Goal: Information Seeking & Learning: Check status

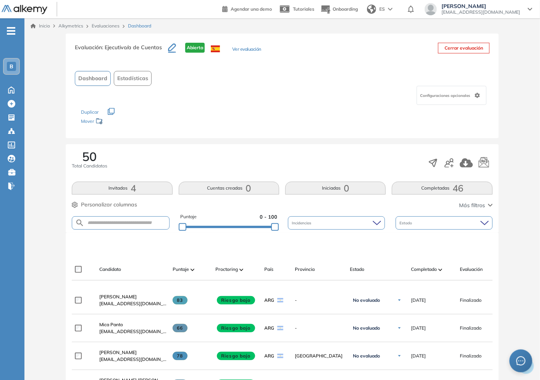
click at [150, 26] on span "Dashboard" at bounding box center [139, 26] width 23 height 7
click at [426, 268] on span "Completado" at bounding box center [424, 269] width 26 height 7
click at [458, 188] on span "46" at bounding box center [457, 188] width 11 height 0
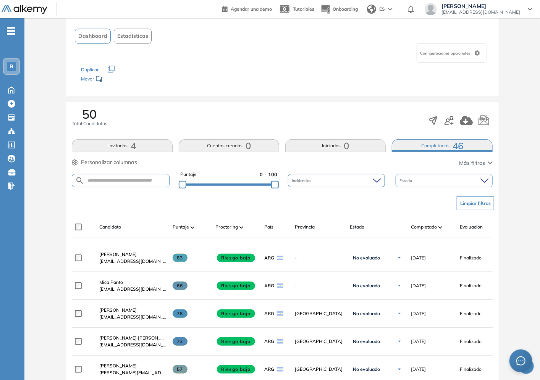
click at [131, 146] on span "4" at bounding box center [133, 146] width 5 height 0
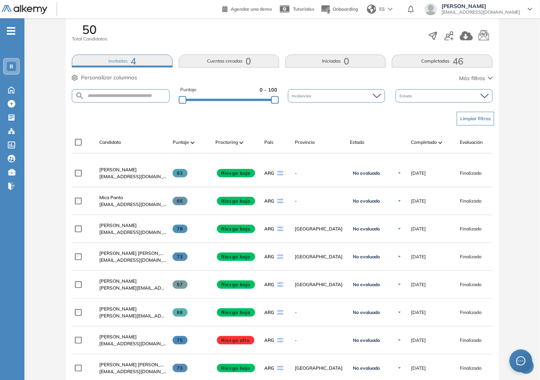
scroll to position [297, 0]
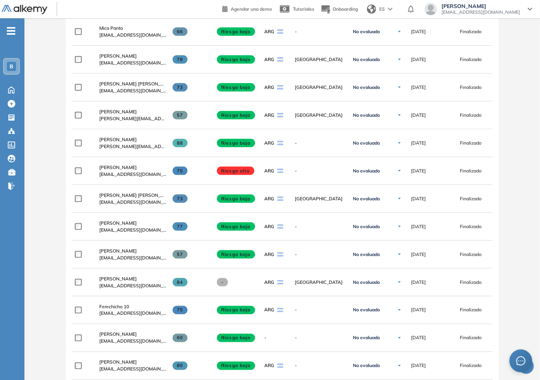
drag, startPoint x: 539, startPoint y: 132, endPoint x: 542, endPoint y: 335, distance: 203.1
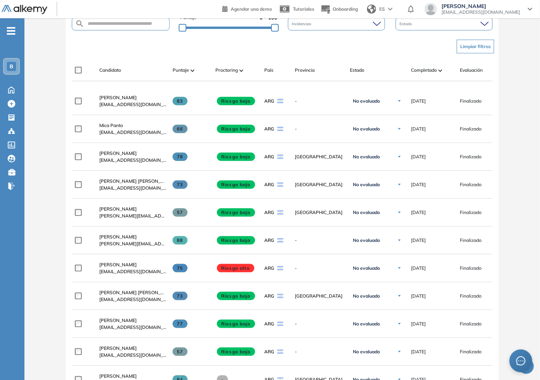
scroll to position [0, 0]
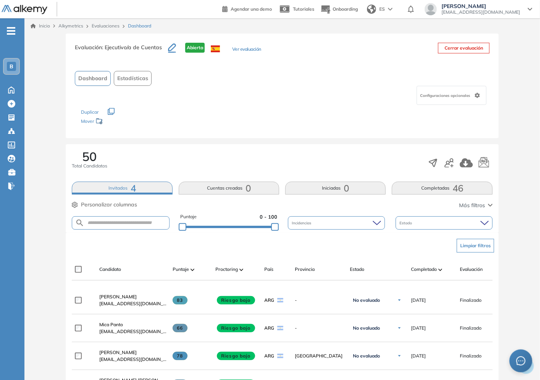
click at [201, 157] on div "50 Total Candidatos" at bounding box center [282, 162] width 421 height 25
click at [135, 25] on span "Dashboard" at bounding box center [139, 26] width 23 height 7
click at [119, 25] on link "Evaluaciones" at bounding box center [106, 26] width 28 height 6
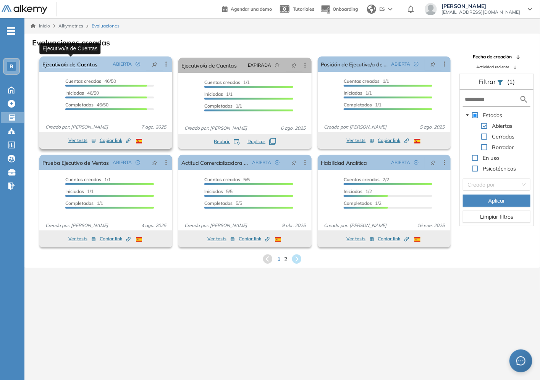
click at [60, 63] on link "Ejecutivo/a de Cuentas" at bounding box center [69, 63] width 55 height 15
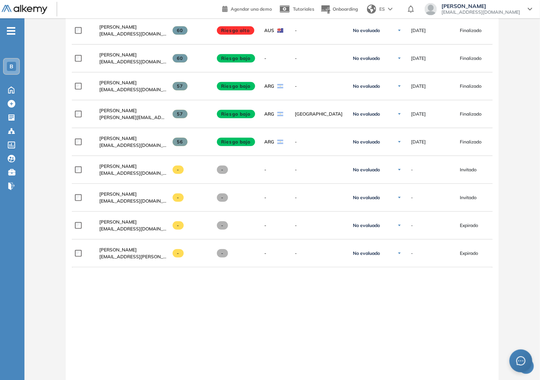
scroll to position [1456, 0]
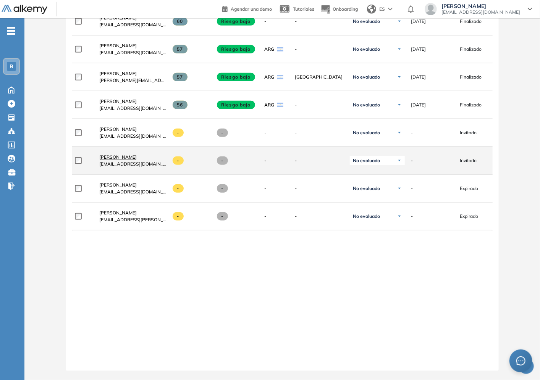
click at [114, 154] on span "Camila Charra" at bounding box center [117, 157] width 37 height 6
